Goal: Transaction & Acquisition: Register for event/course

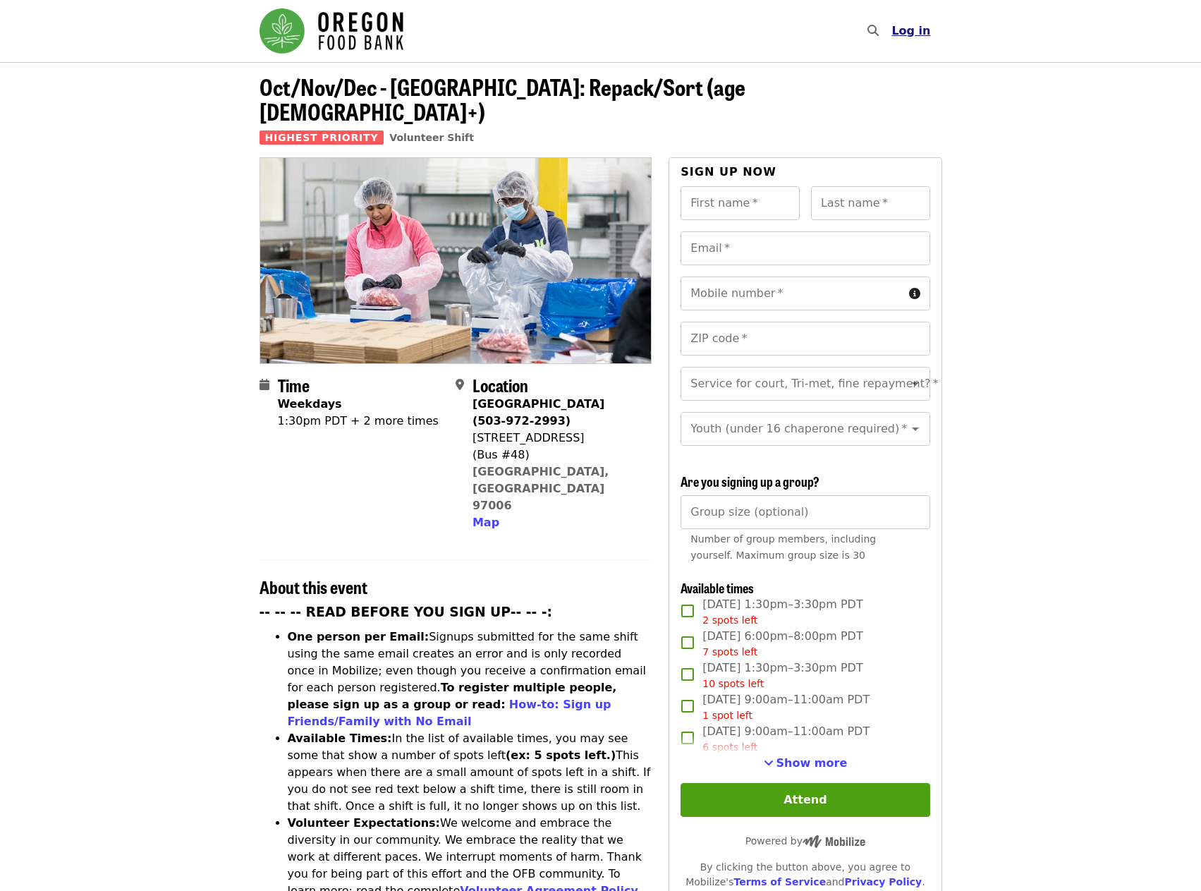
click at [913, 28] on span "Log in" at bounding box center [910, 30] width 39 height 13
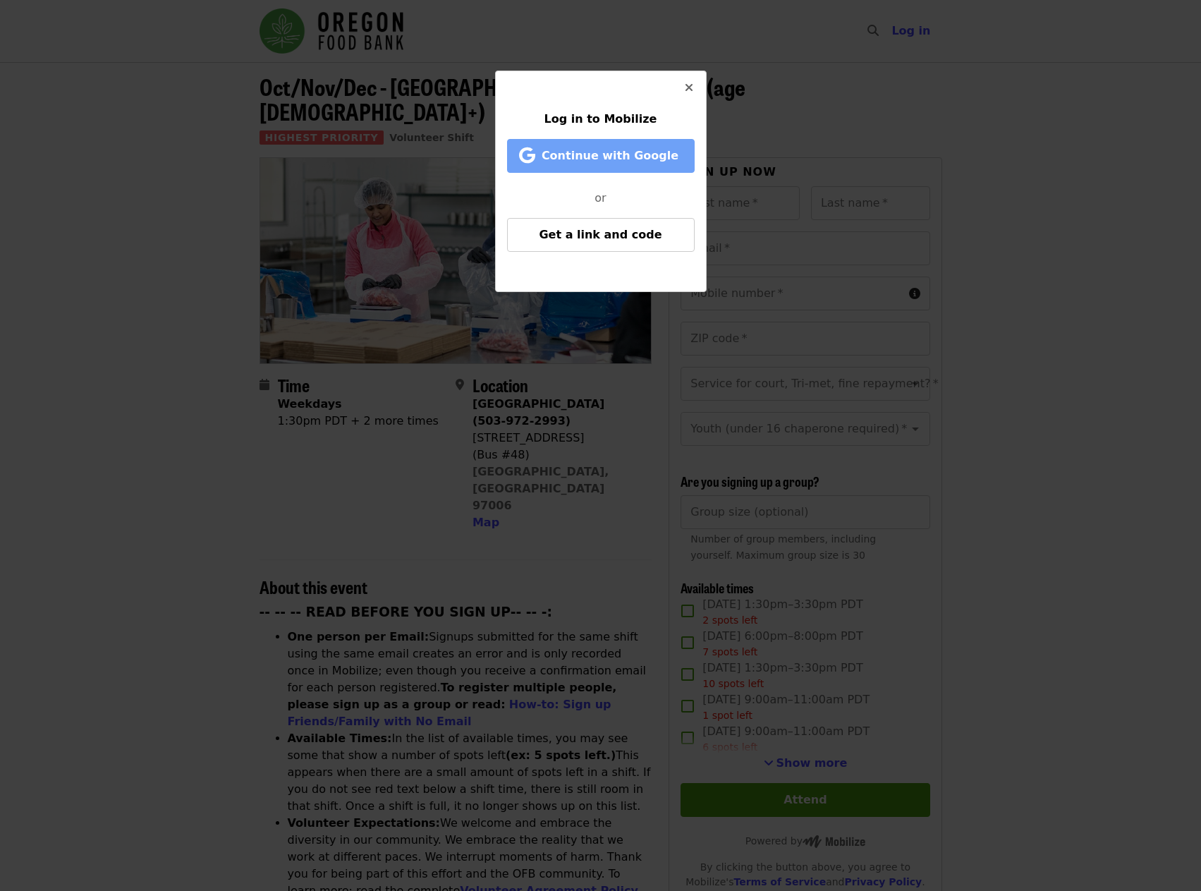
click at [609, 159] on span "Continue with Google" at bounding box center [610, 155] width 137 height 13
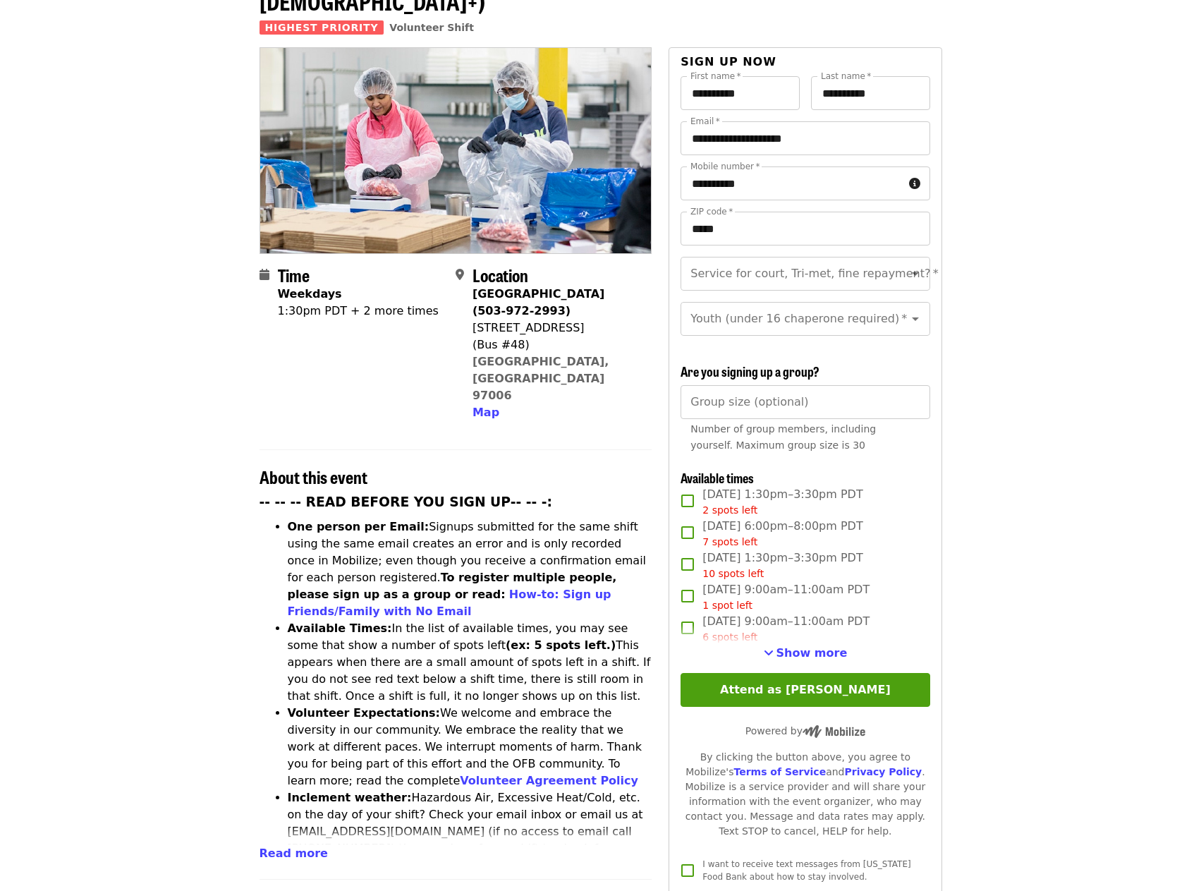
scroll to position [141, 0]
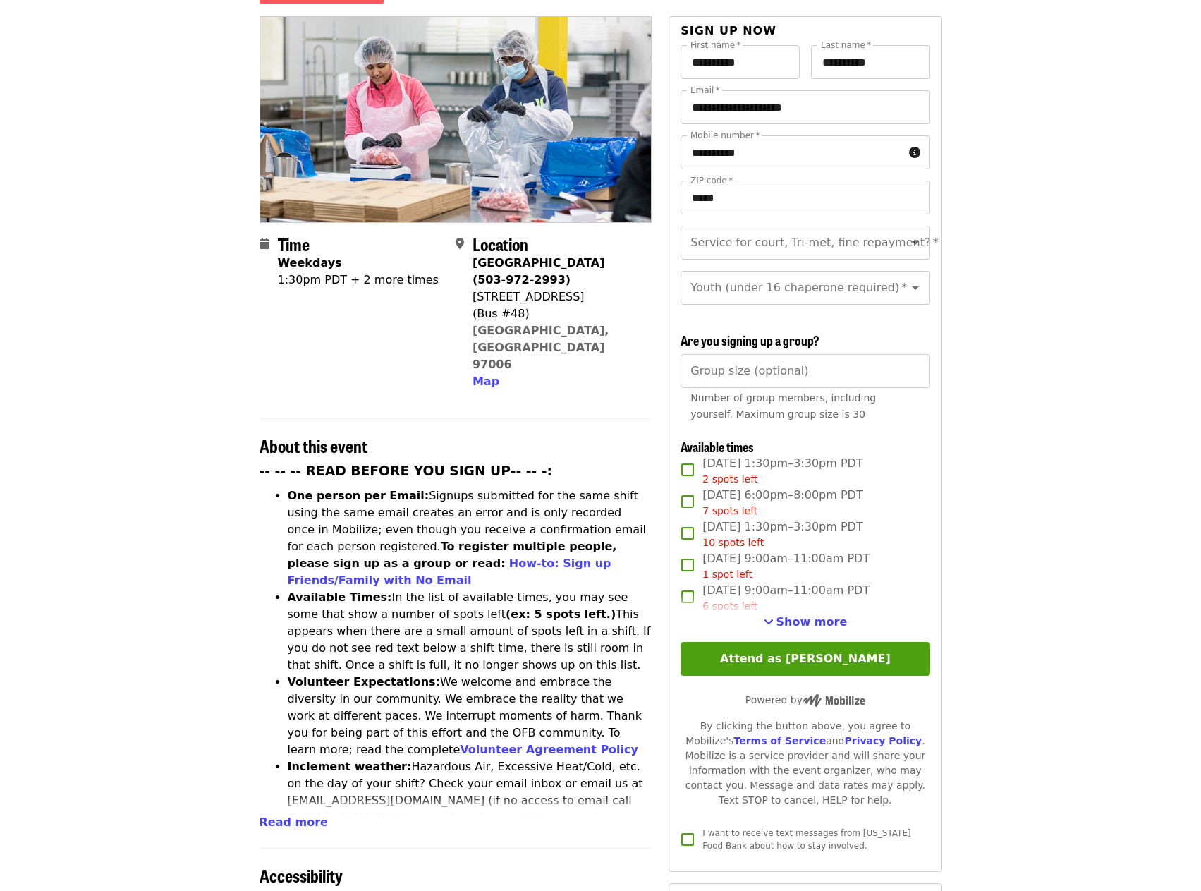
drag, startPoint x: 809, startPoint y: 622, endPoint x: 825, endPoint y: 622, distance: 16.2
click at [809, 622] on span "Show more" at bounding box center [811, 621] width 71 height 13
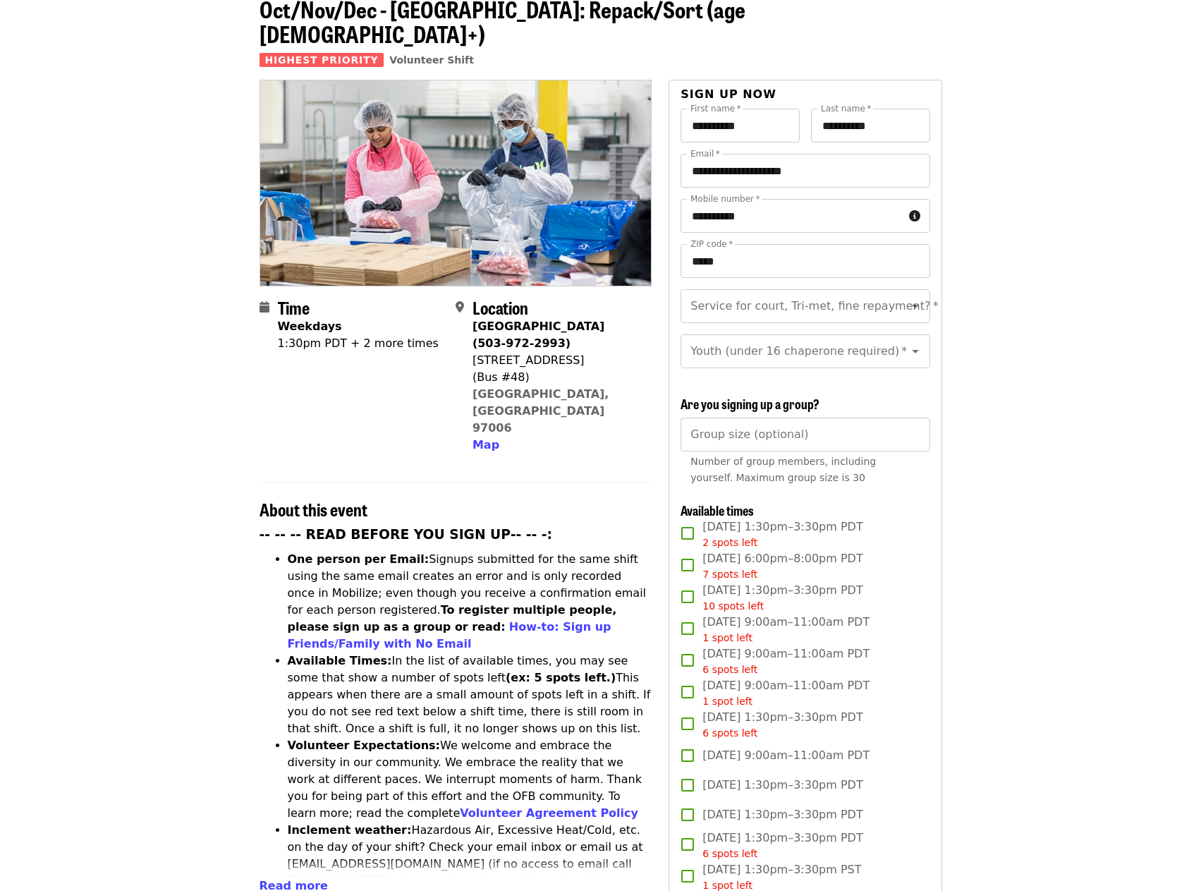
scroll to position [71, 0]
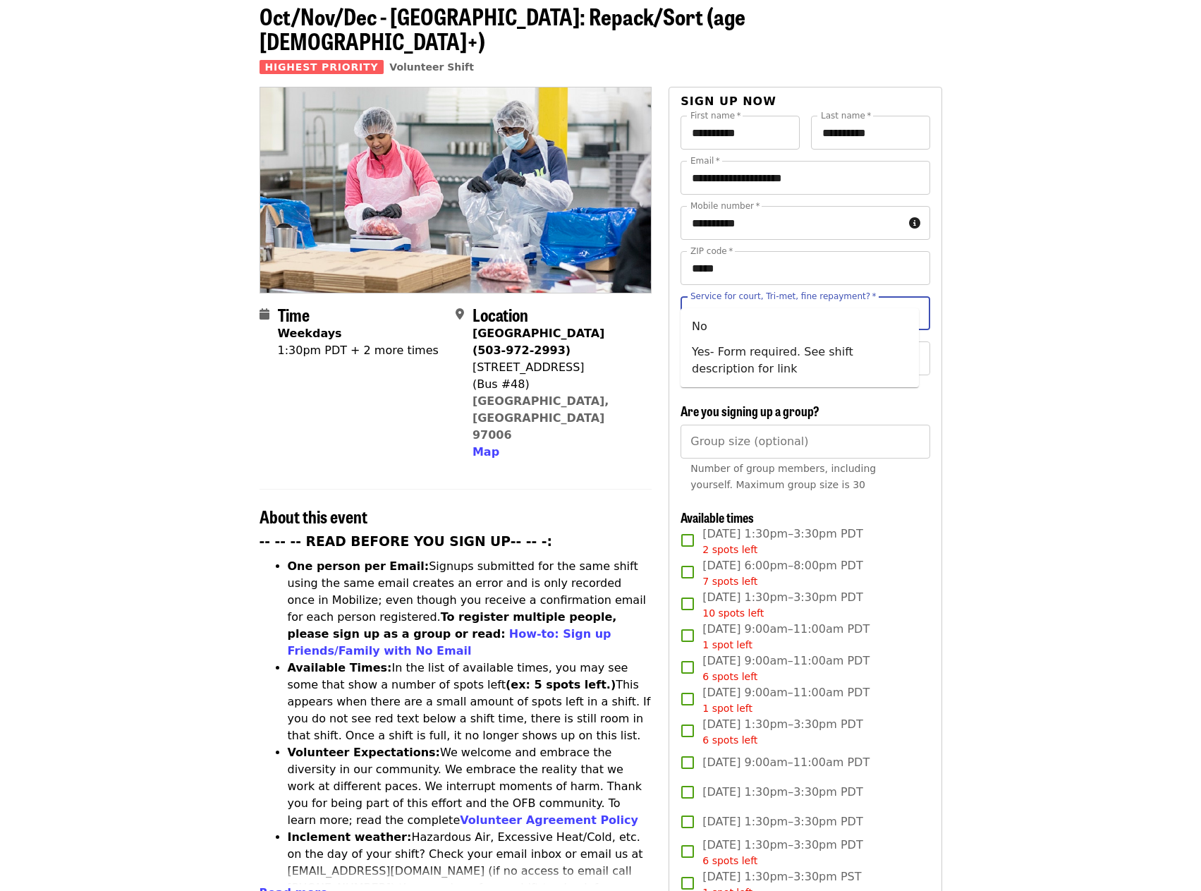
click at [731, 300] on input "Service for court, Tri-met, fine repayment?   *" at bounding box center [788, 313] width 192 height 27
click at [724, 320] on li "No" at bounding box center [800, 326] width 238 height 25
type input "**"
click at [750, 341] on div "Youth (under 16 chaperone required)   * Youth (under 16 chaperone required) *" at bounding box center [805, 358] width 249 height 34
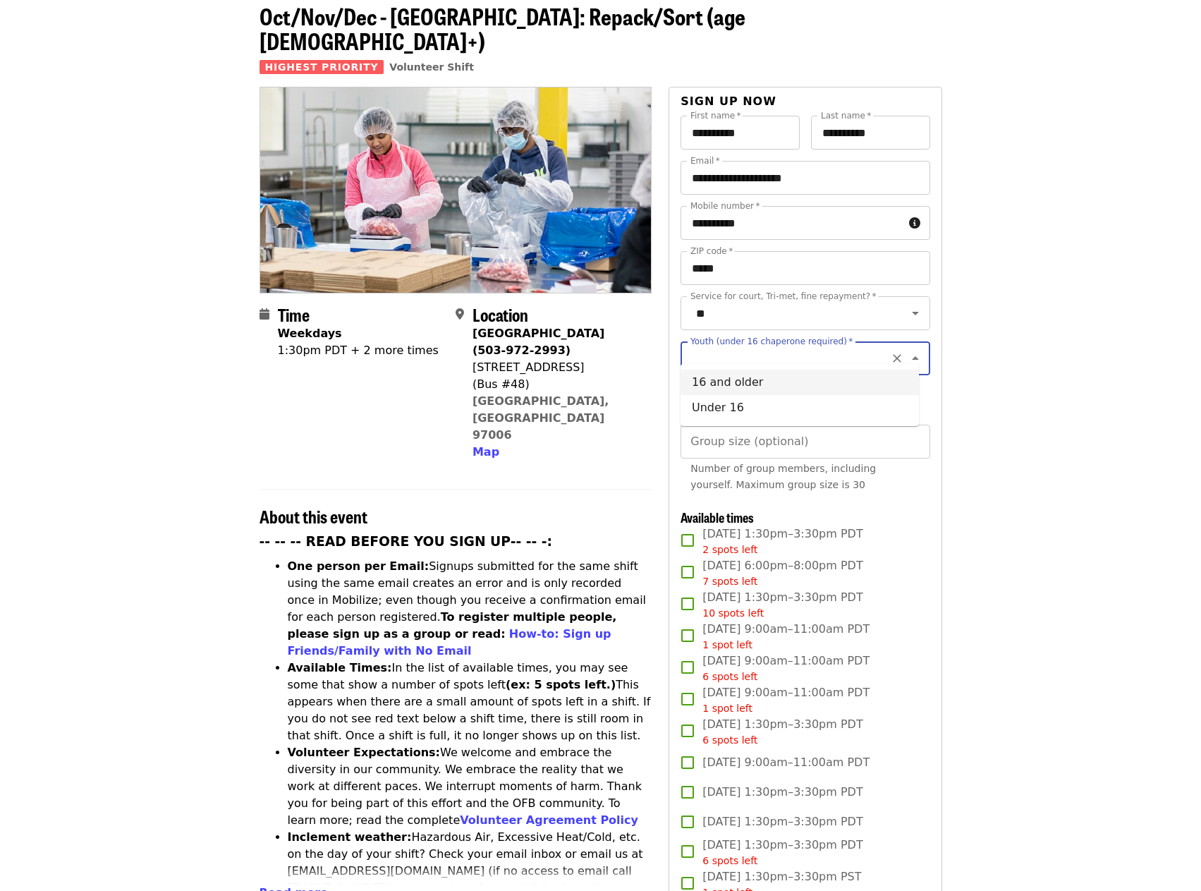
click at [750, 382] on li "16 and older" at bounding box center [800, 382] width 238 height 25
type input "**********"
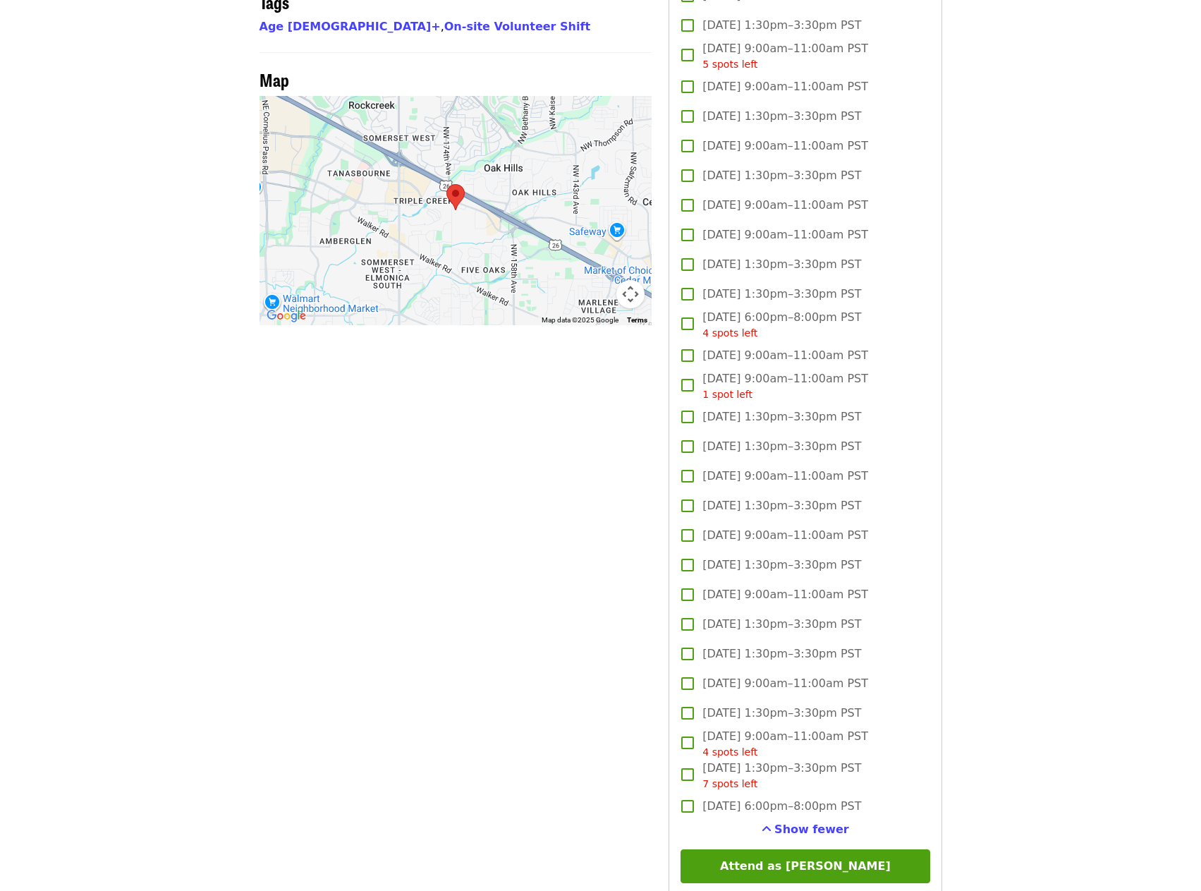
scroll to position [1410, 0]
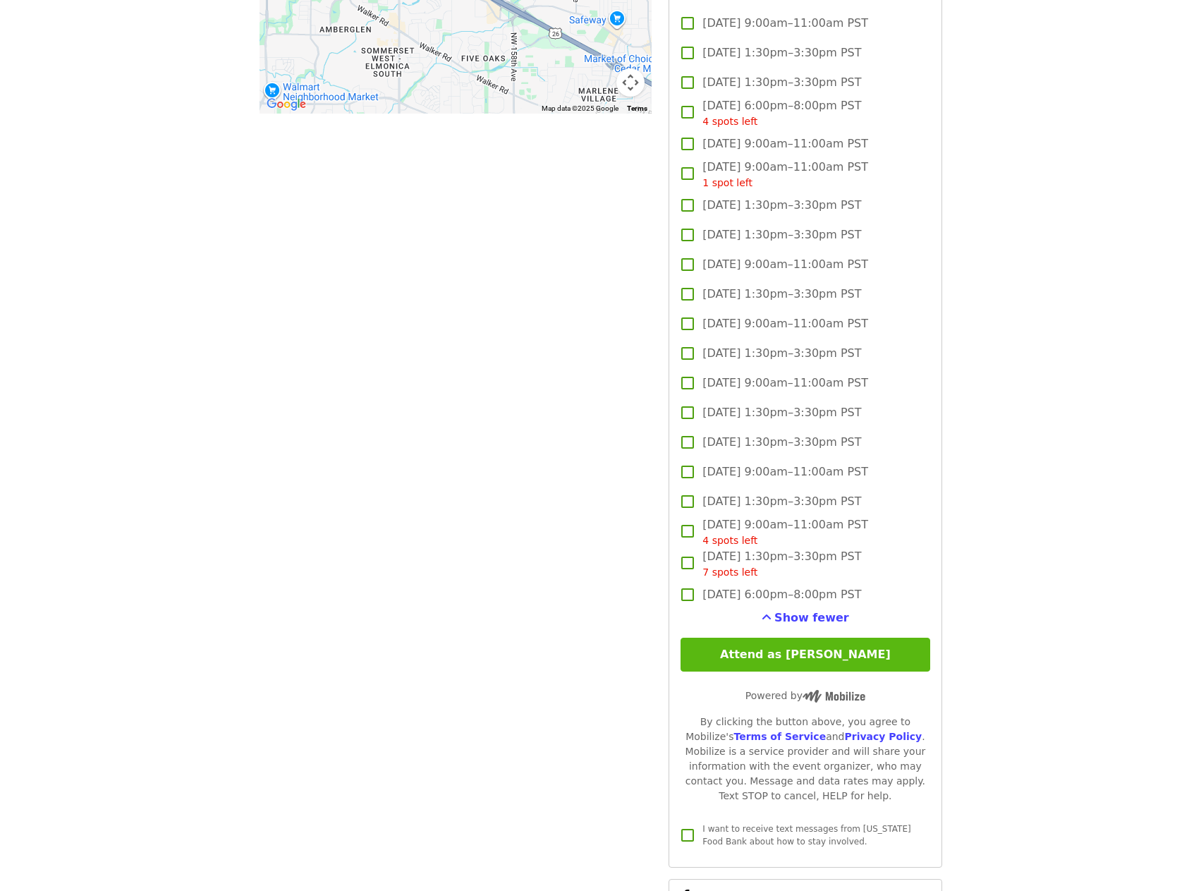
click at [797, 652] on button "Attend as [PERSON_NAME]" at bounding box center [805, 655] width 249 height 34
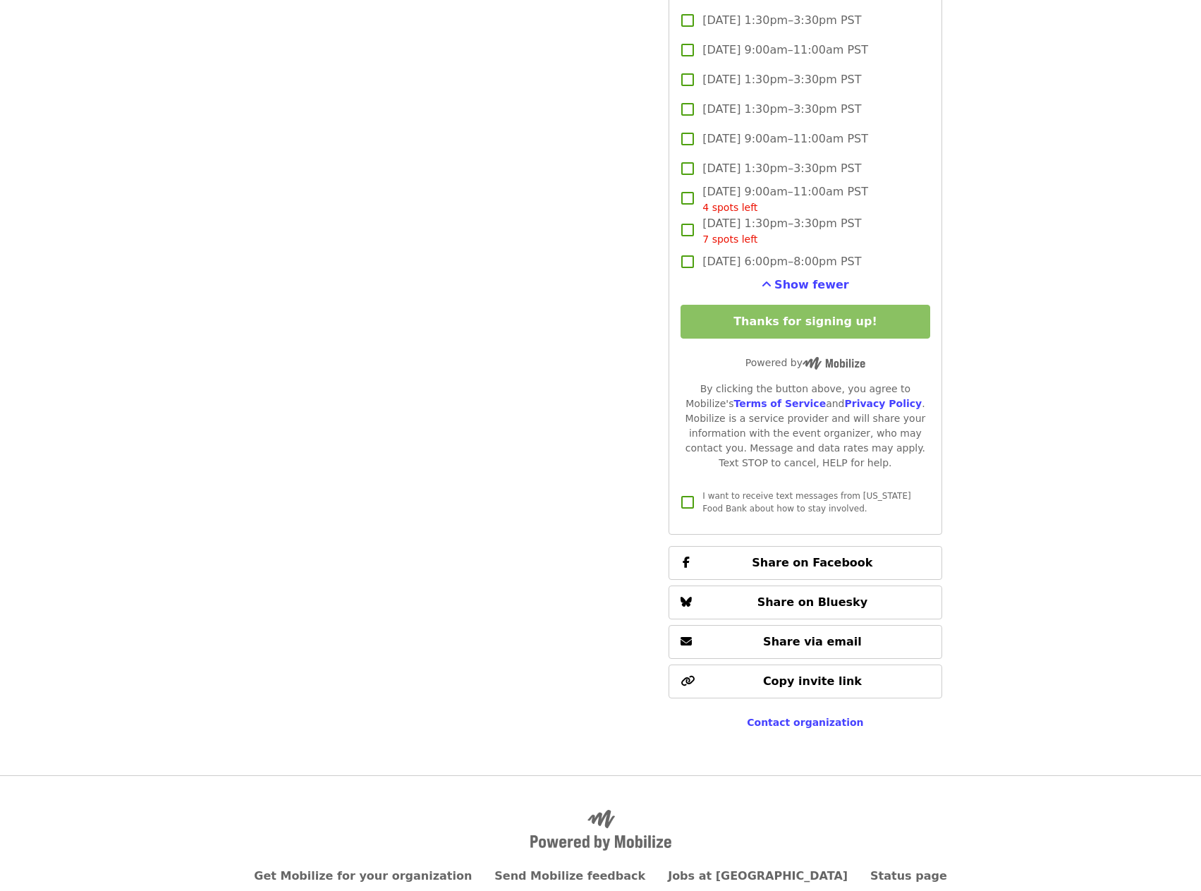
scroll to position [1791, 0]
